Goal: Check status

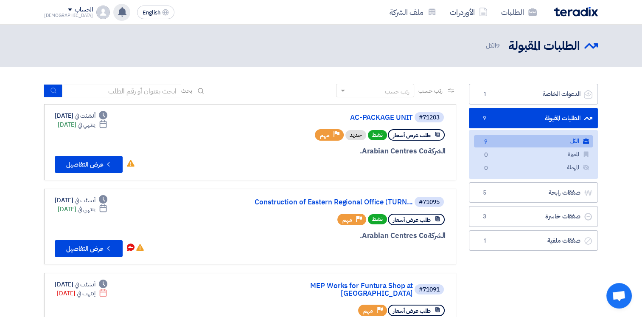
click at [118, 13] on use at bounding box center [122, 11] width 8 height 9
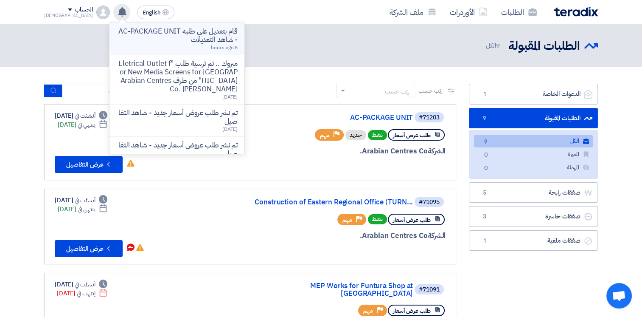
click at [177, 32] on p "قام بتعديل علي طلبه AC-PACKAGE UNIT - شاهد التعديلات" at bounding box center [176, 35] width 121 height 17
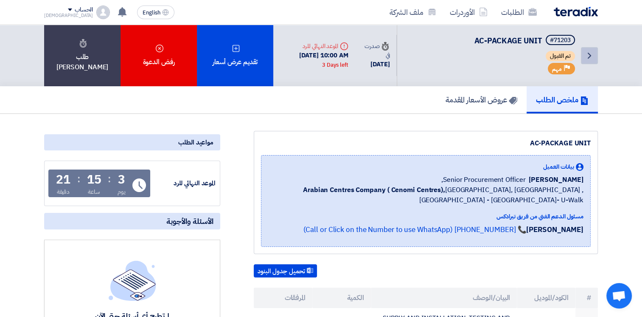
click at [592, 56] on icon "Back" at bounding box center [590, 56] width 10 height 10
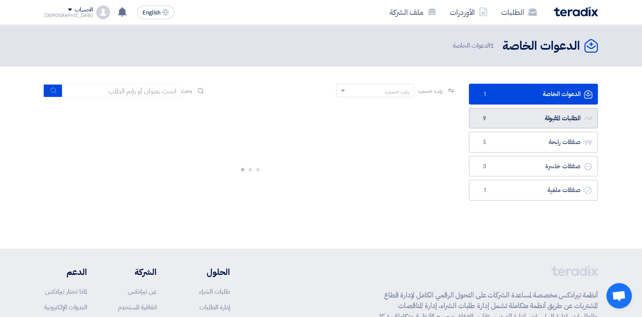
click at [554, 116] on link "الطلبات المقبولة الطلبات المقبولة 9" at bounding box center [533, 118] width 129 height 21
